Goal: Transaction & Acquisition: Obtain resource

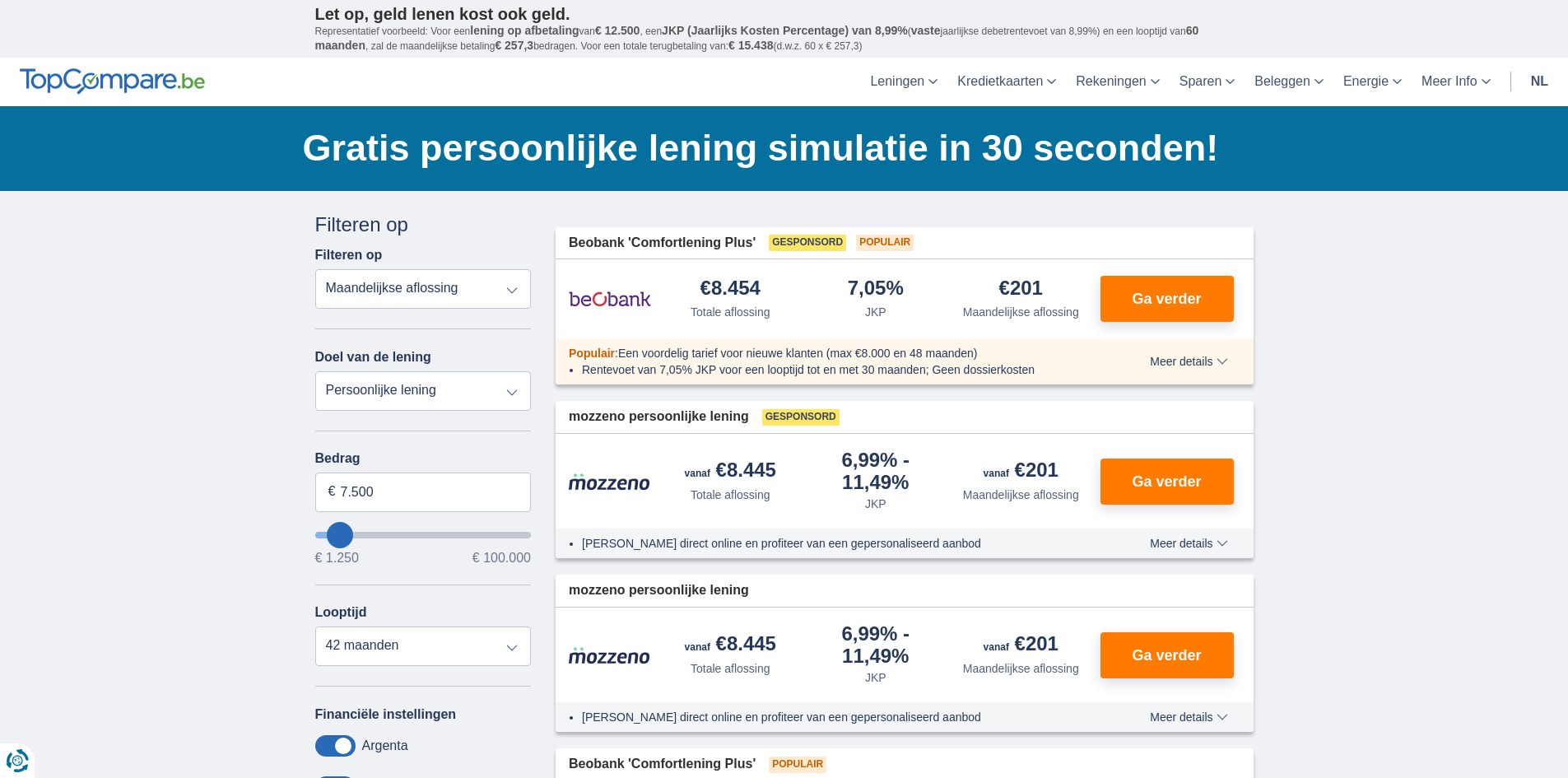
type input "5.250"
type input "5250"
select select "36"
type input "6.250"
type input "6250"
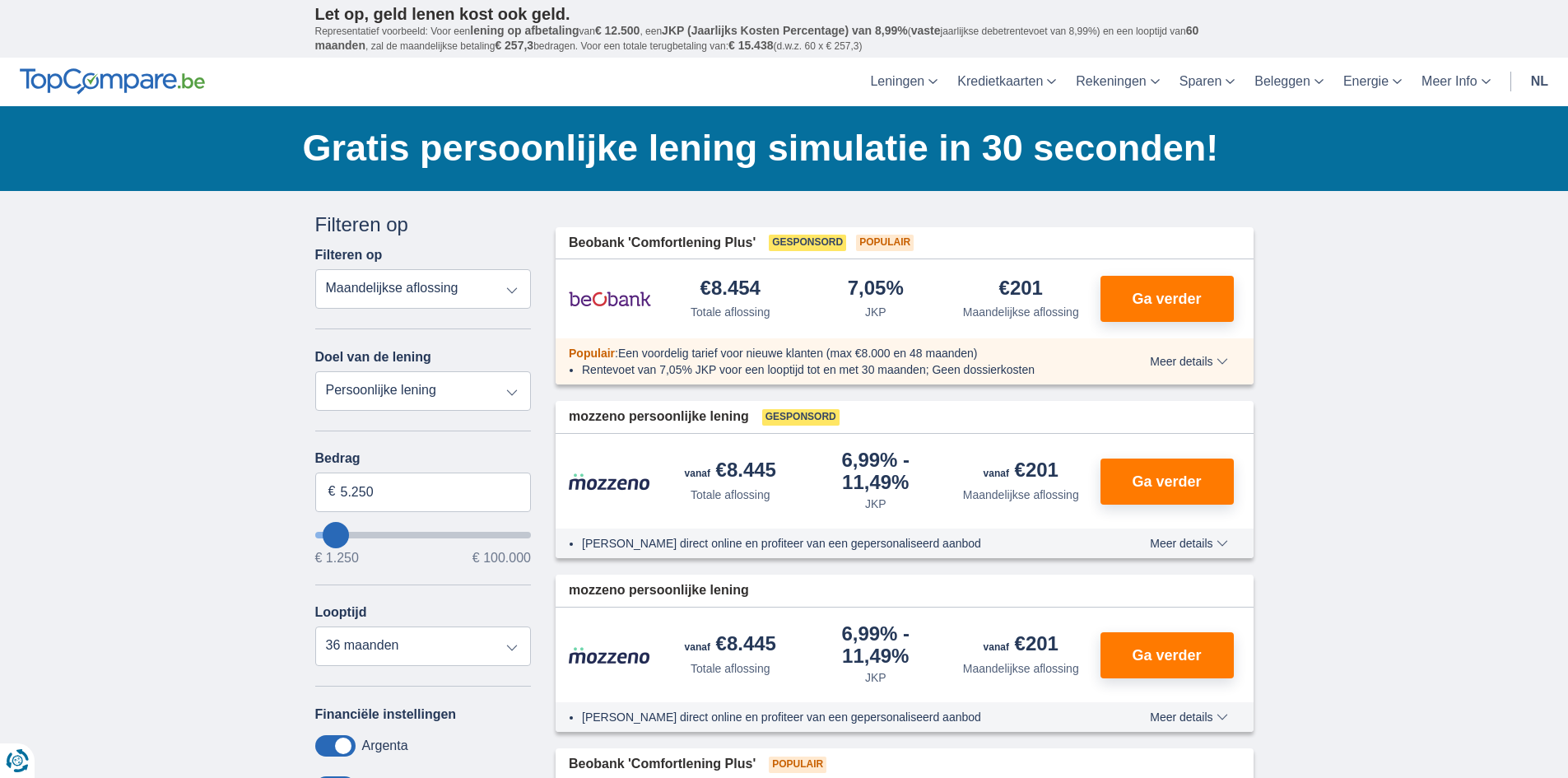
select select "42"
type input "6250"
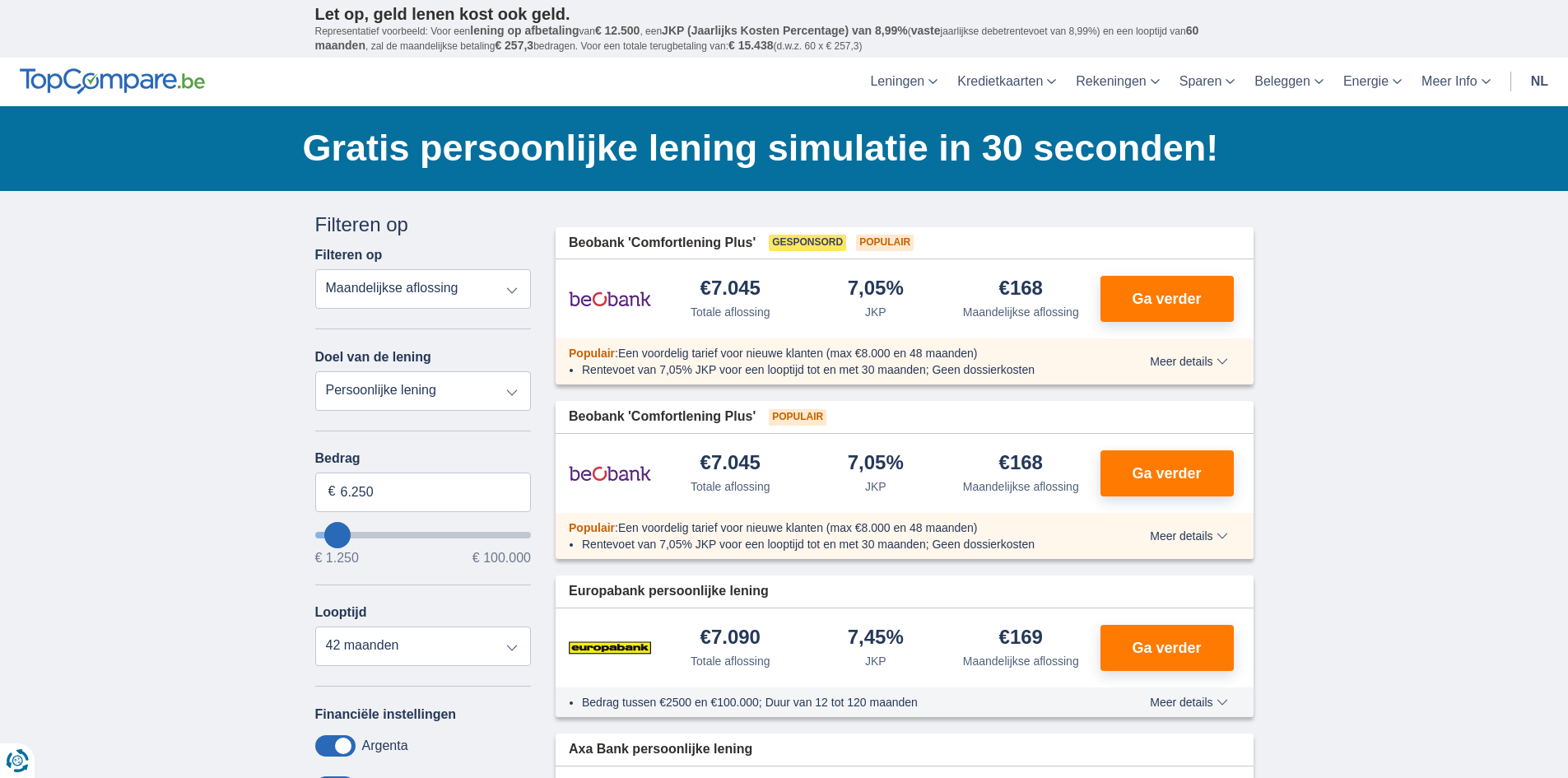
type input "8.250"
type input "10250"
type input "10.250"
select select "60"
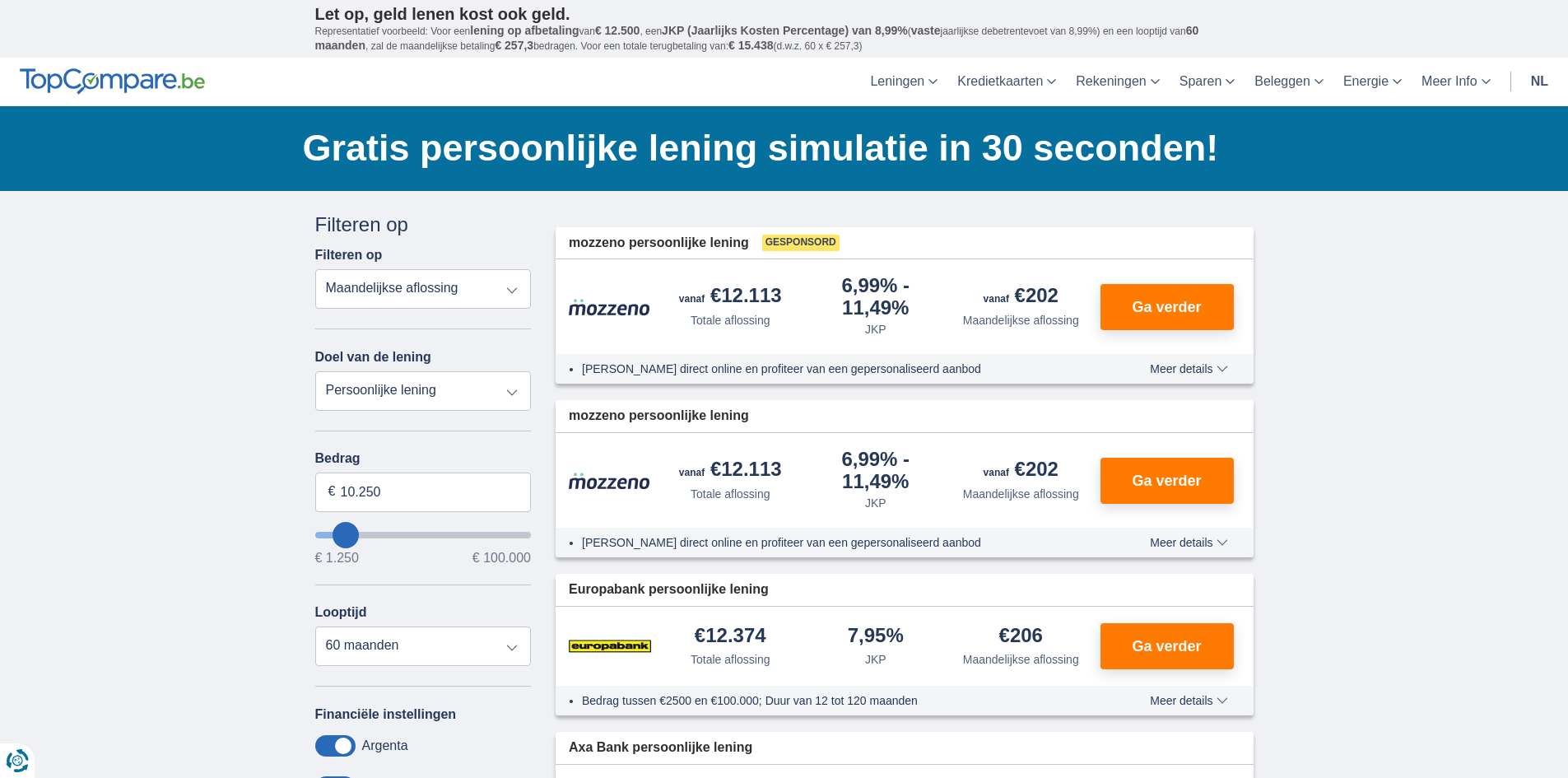
type input "50.250"
type input "50250"
click at [422, 531] on input "wantToBorrow" at bounding box center [423, 535] width 216 height 7
select select "120"
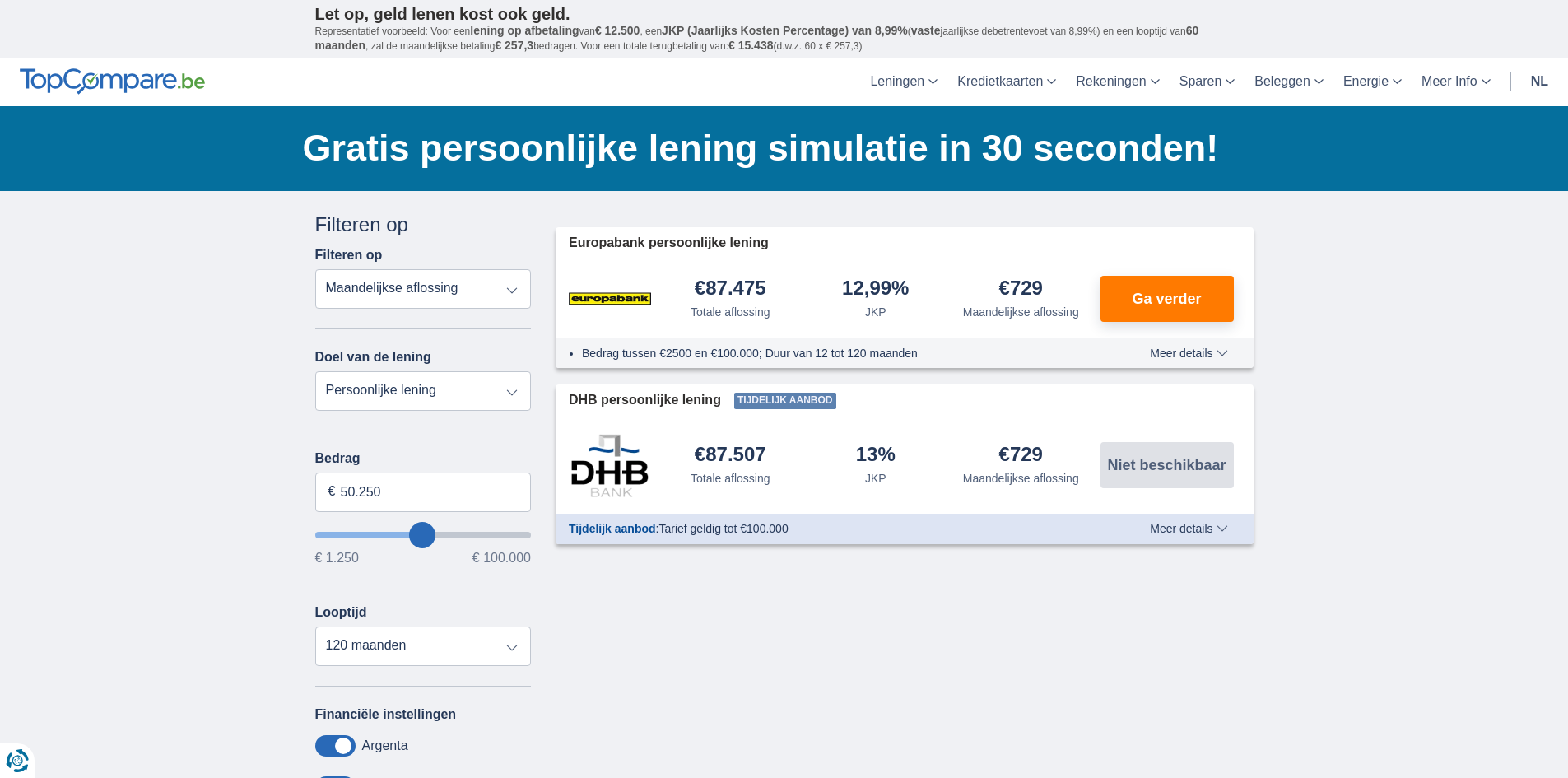
type input "21.250"
type input "21250"
click at [366, 537] on input "wantToBorrow" at bounding box center [423, 535] width 216 height 7
